Goal: Check status: Check status

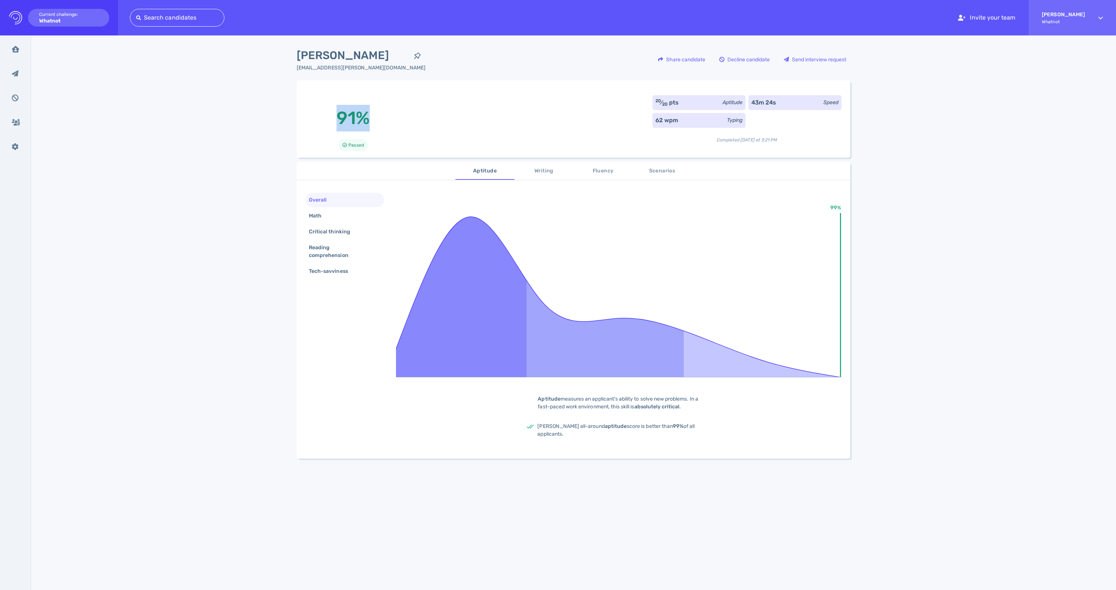
click at [663, 168] on span "Scenarios" at bounding box center [662, 170] width 50 height 9
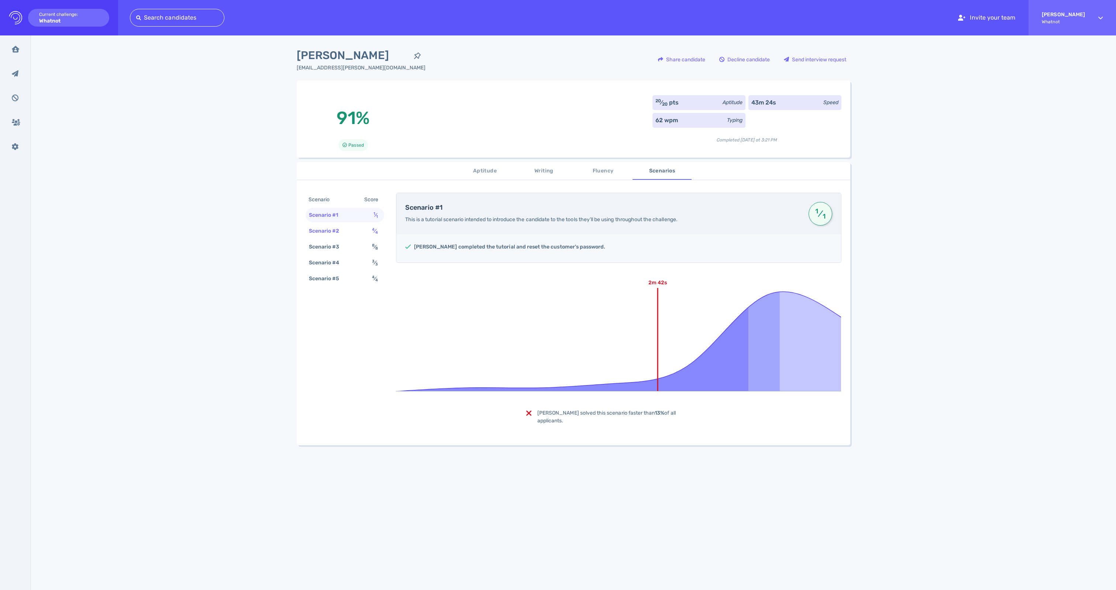
click at [333, 236] on div "Scenario #2" at bounding box center [327, 230] width 41 height 11
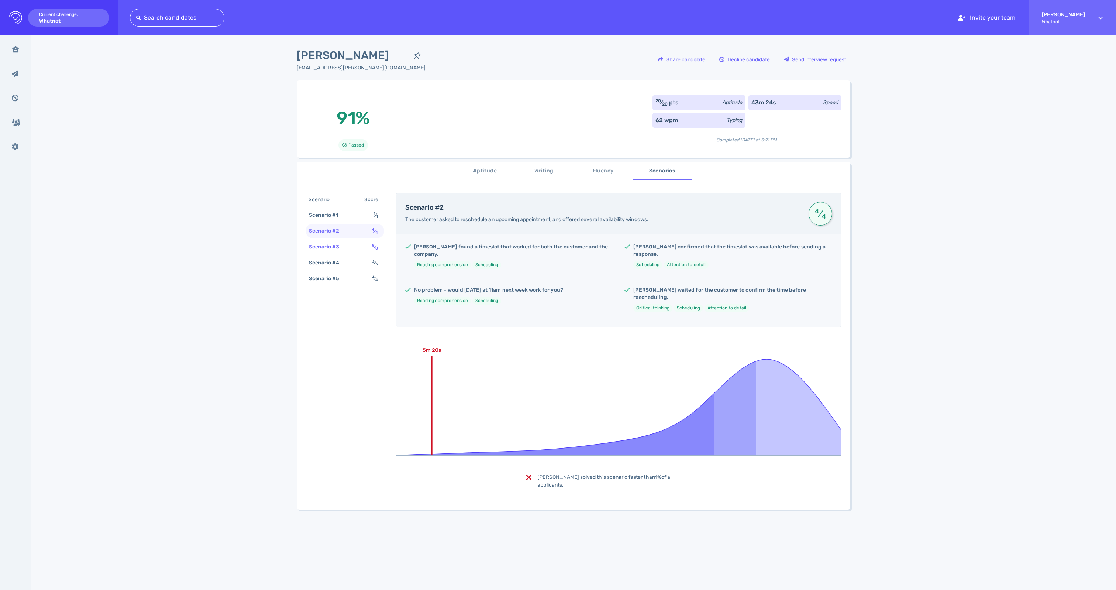
click at [323, 252] on div "Scenario #3" at bounding box center [327, 246] width 41 height 11
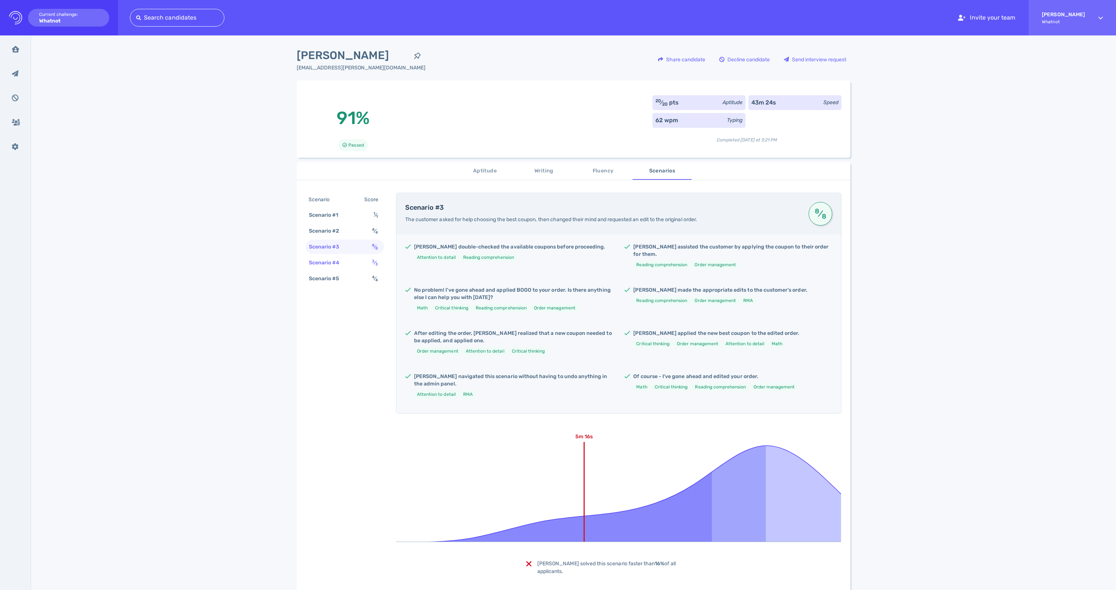
click at [328, 268] on div "Scenario #4" at bounding box center [327, 262] width 41 height 11
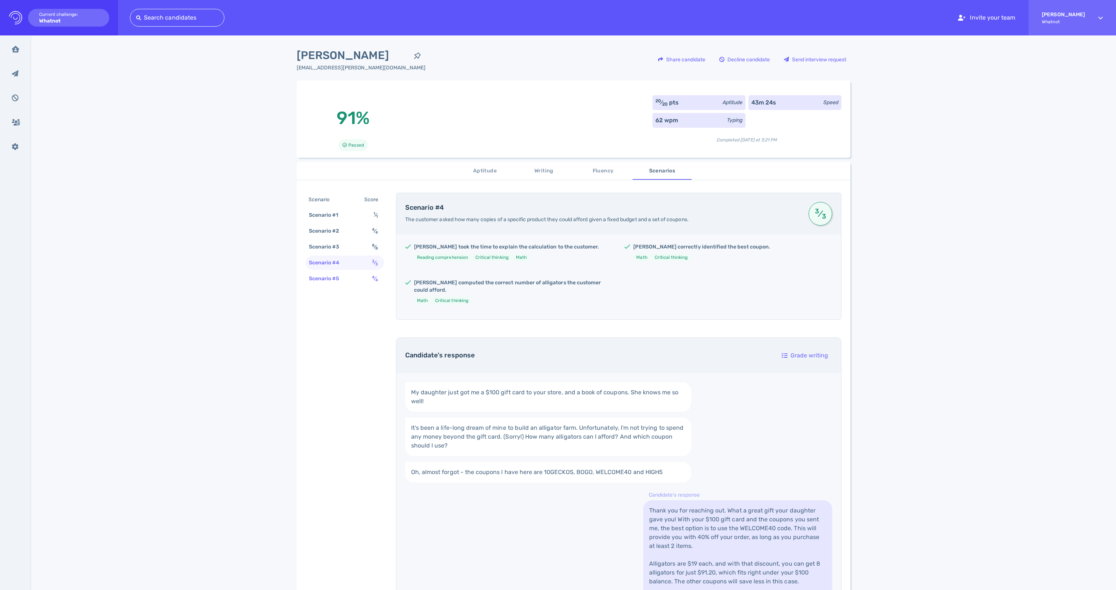
click at [329, 284] on div "Scenario #5" at bounding box center [327, 278] width 41 height 11
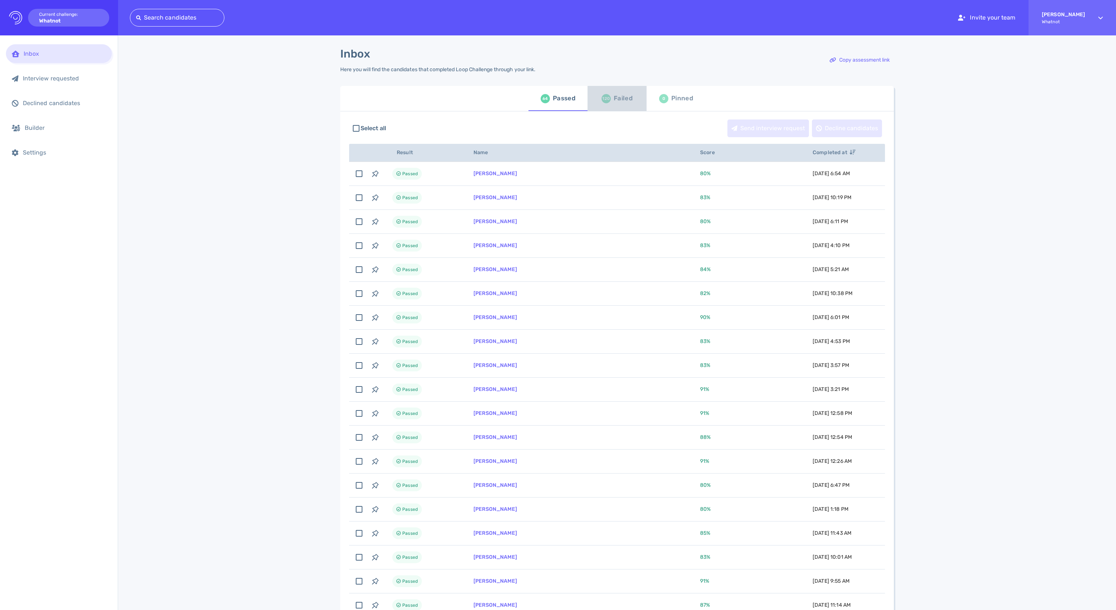
click at [623, 101] on div "Failed" at bounding box center [623, 98] width 19 height 11
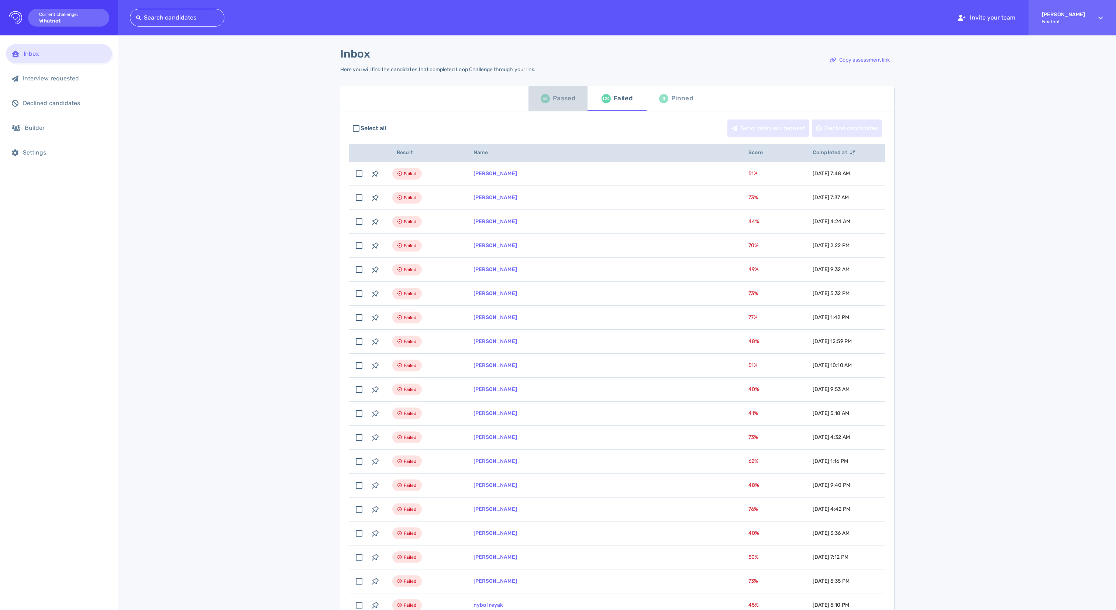
click at [543, 103] on div "68" at bounding box center [545, 98] width 9 height 9
